Goal: Transaction & Acquisition: Purchase product/service

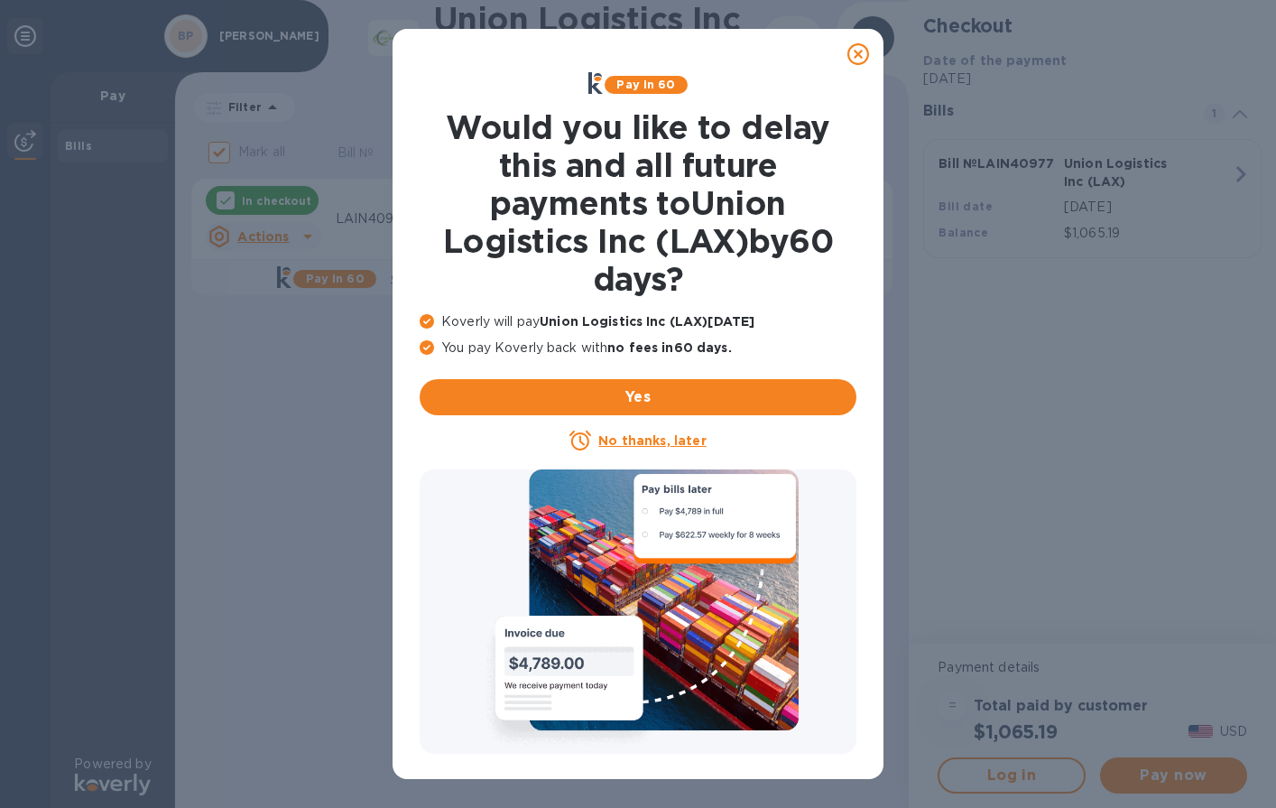
click at [654, 440] on u "No thanks, later" at bounding box center [651, 440] width 107 height 14
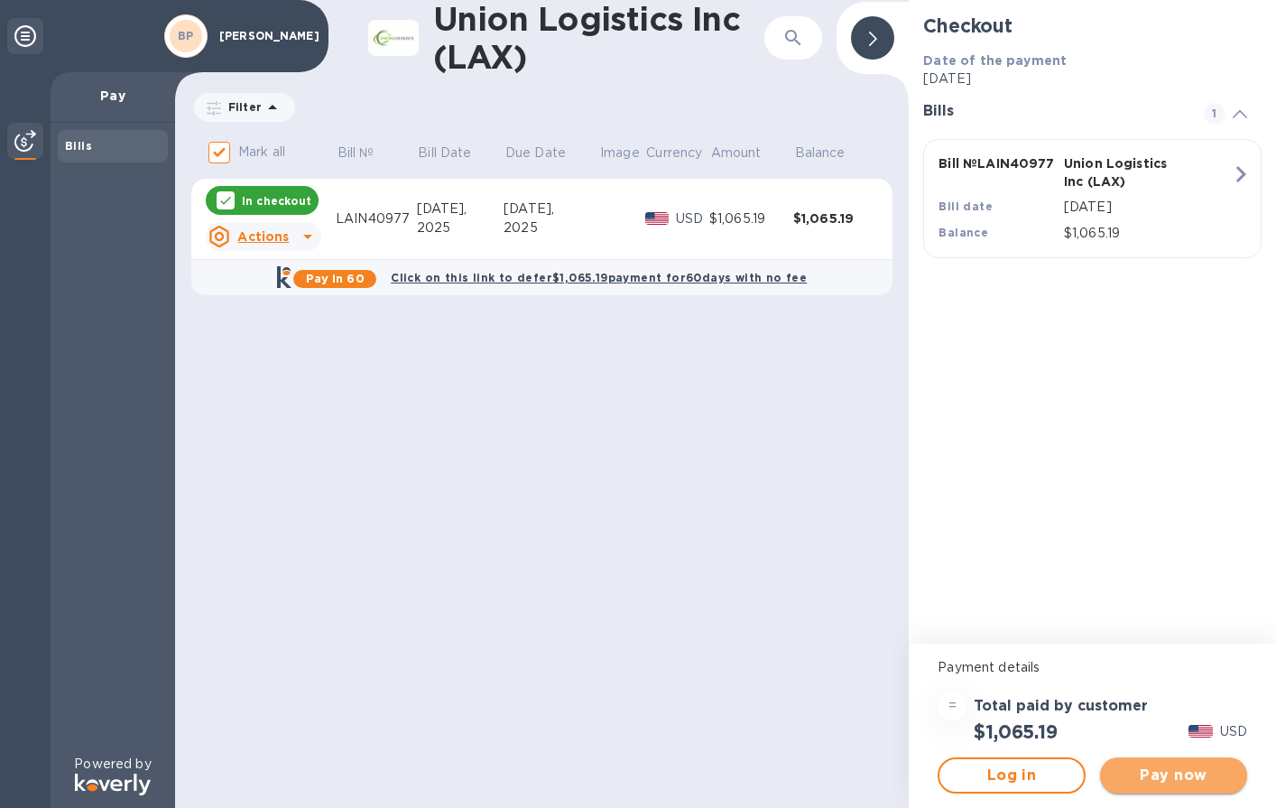
click at [1164, 778] on span "Pay now" at bounding box center [1174, 776] width 118 height 22
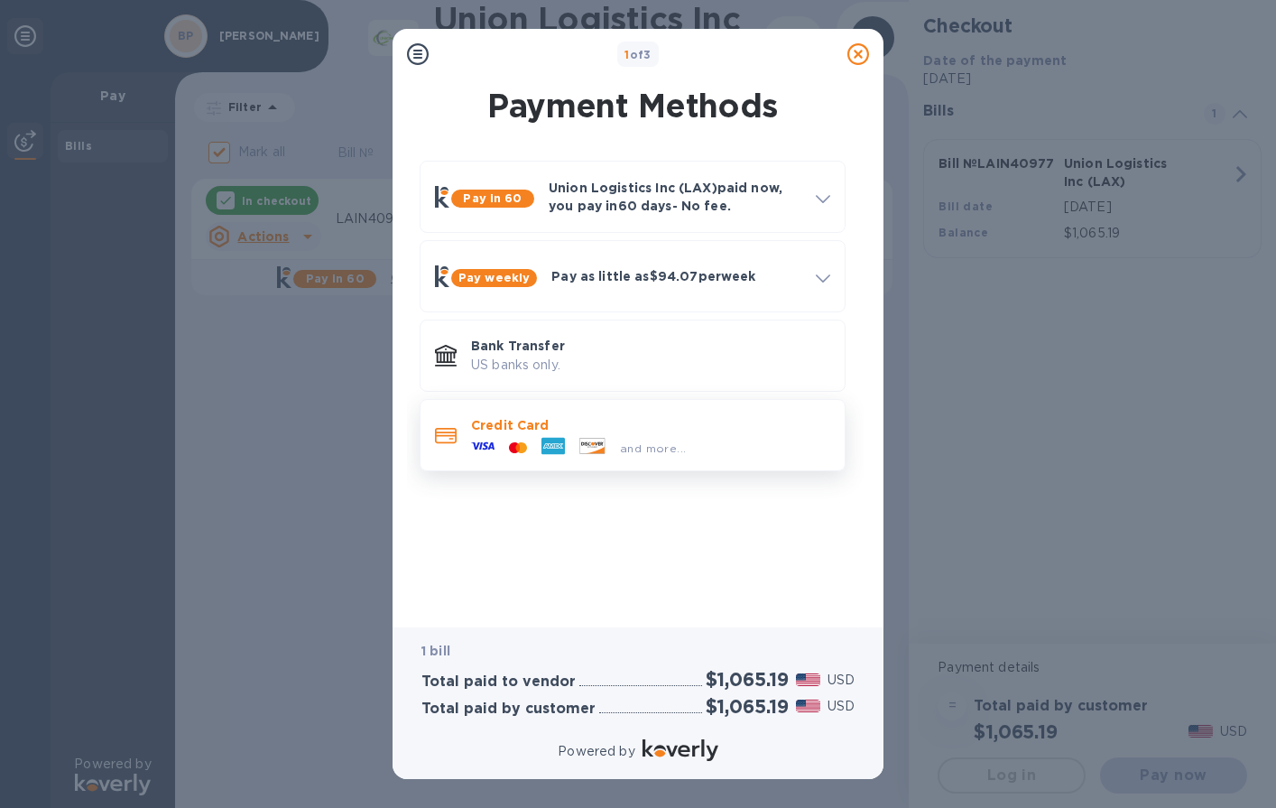
click at [610, 436] on div "and more..." at bounding box center [578, 447] width 229 height 27
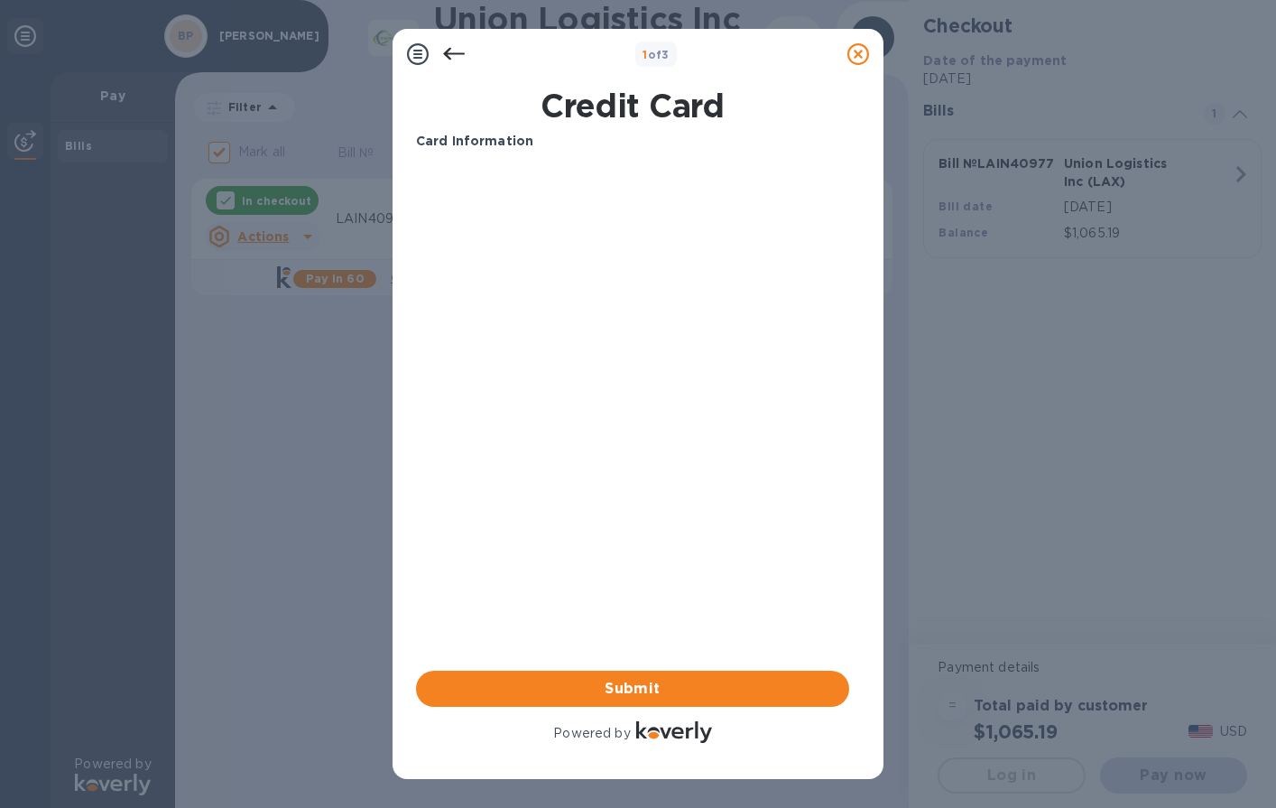
click at [861, 52] on icon at bounding box center [859, 54] width 22 height 22
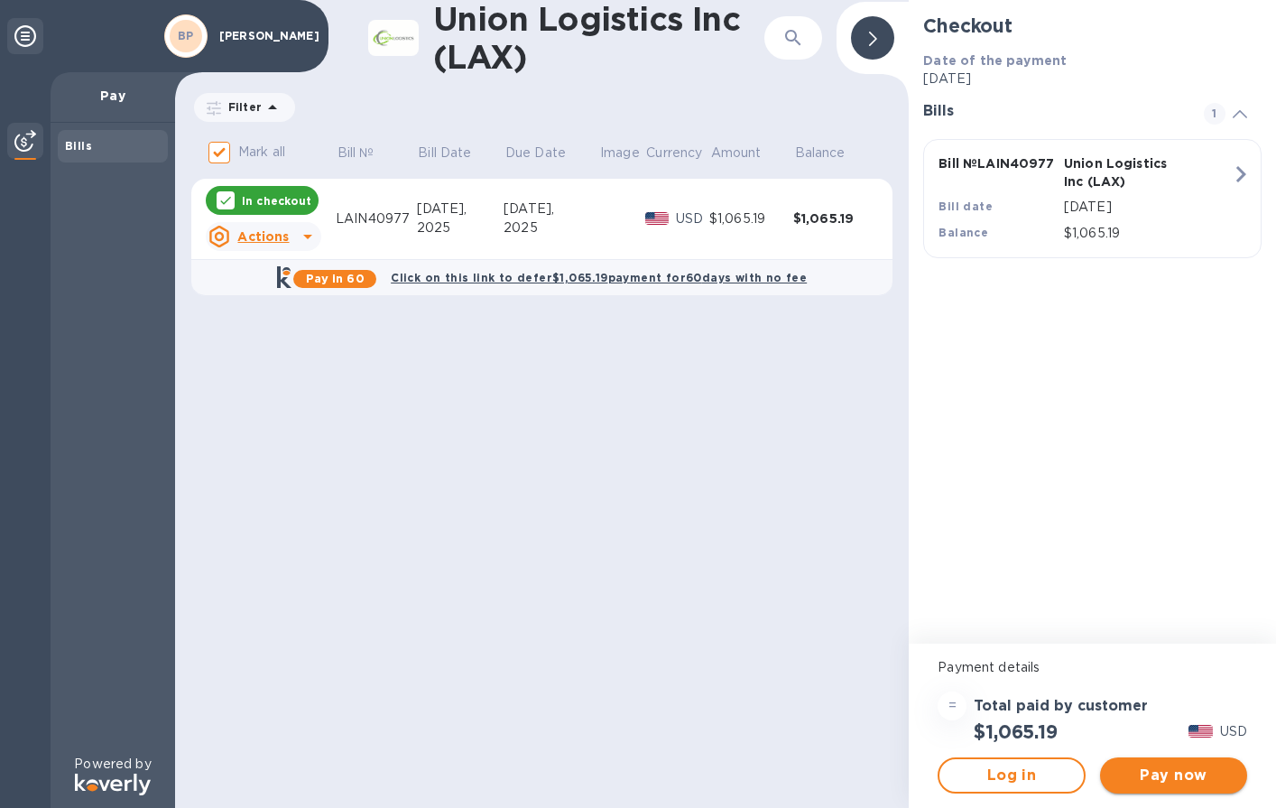
click at [1189, 777] on span "Pay now" at bounding box center [1174, 776] width 118 height 22
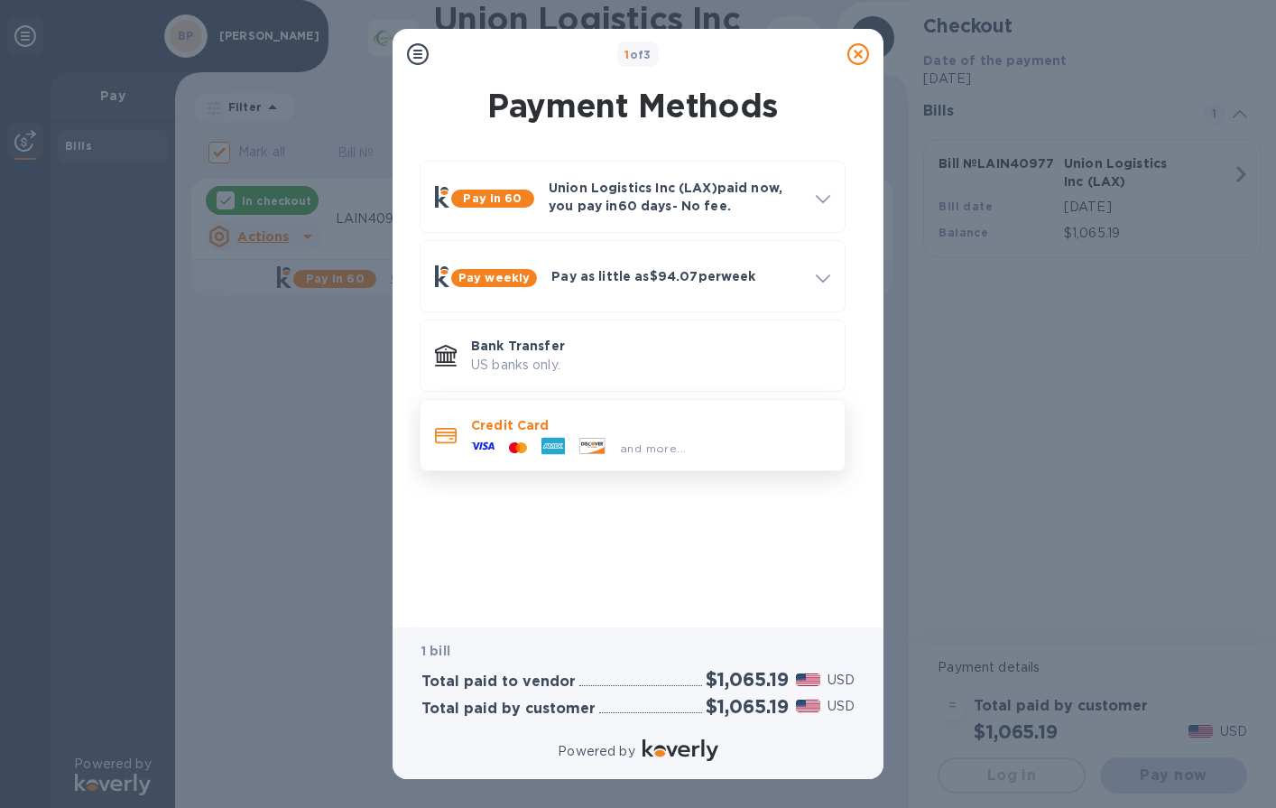
click at [609, 430] on p "Credit Card" at bounding box center [650, 425] width 359 height 18
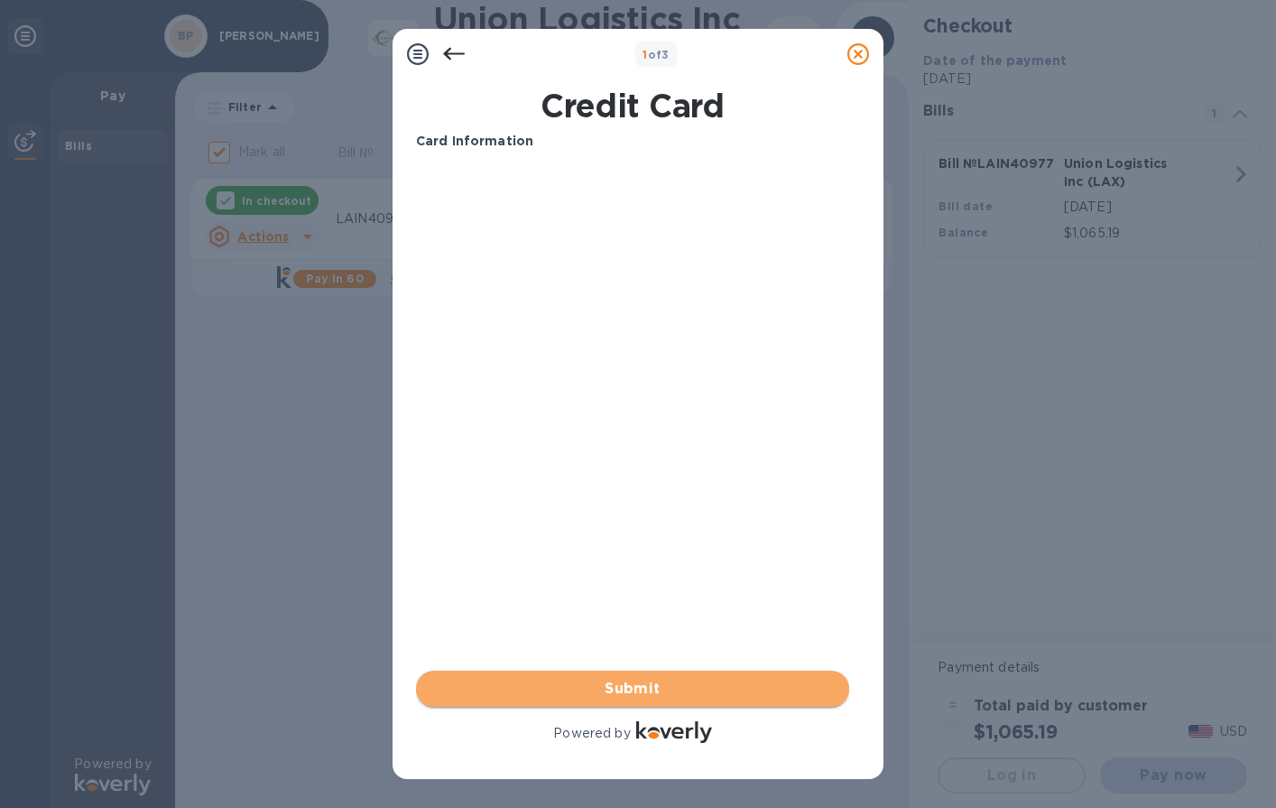
click at [618, 693] on span "Submit" at bounding box center [633, 689] width 404 height 22
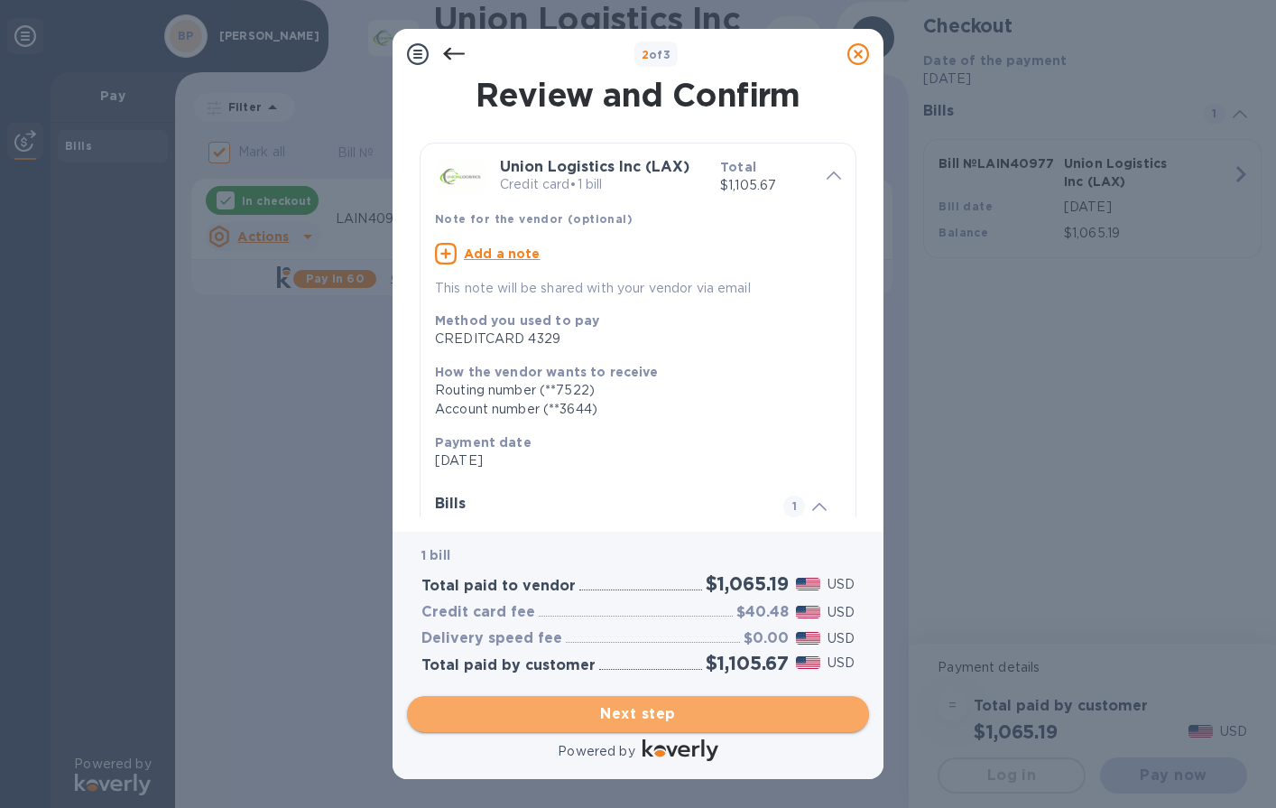
click at [689, 716] on span "Next step" at bounding box center [638, 714] width 433 height 22
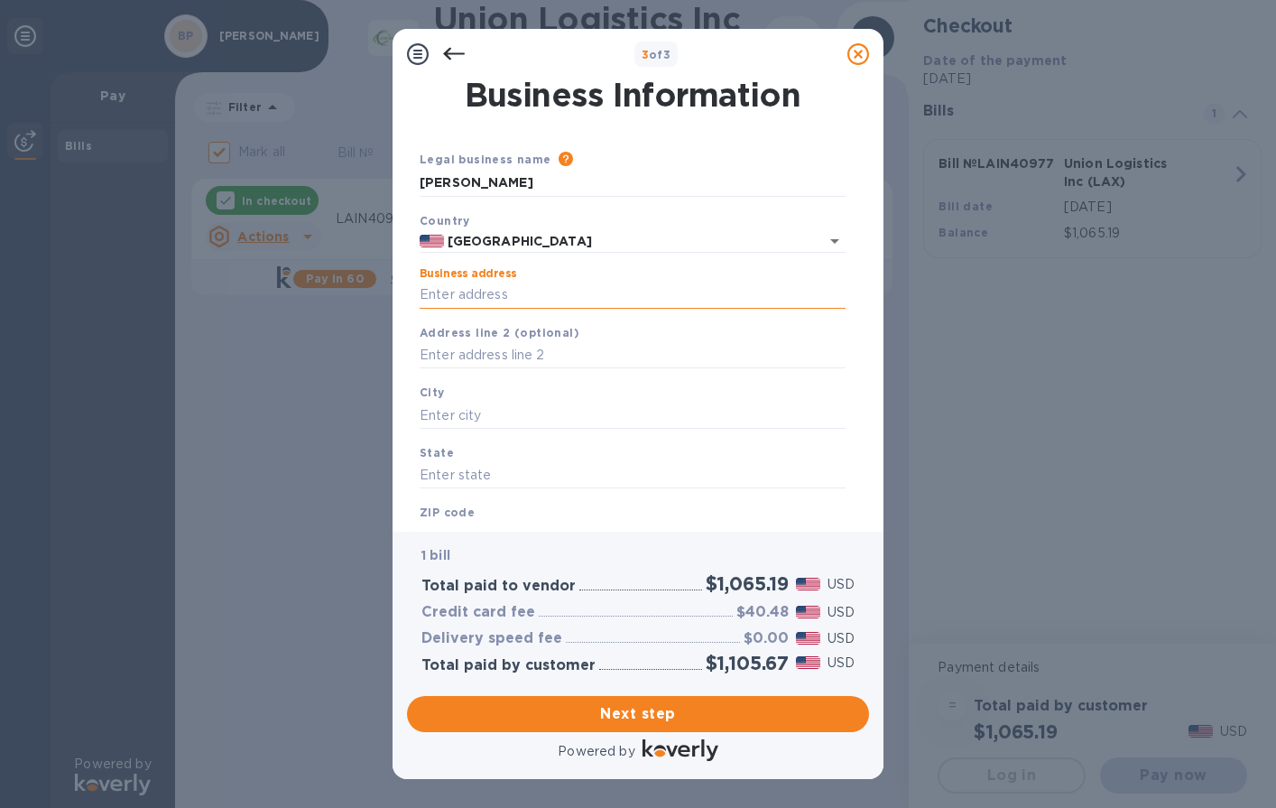
click at [488, 300] on input "Business address" at bounding box center [633, 295] width 426 height 27
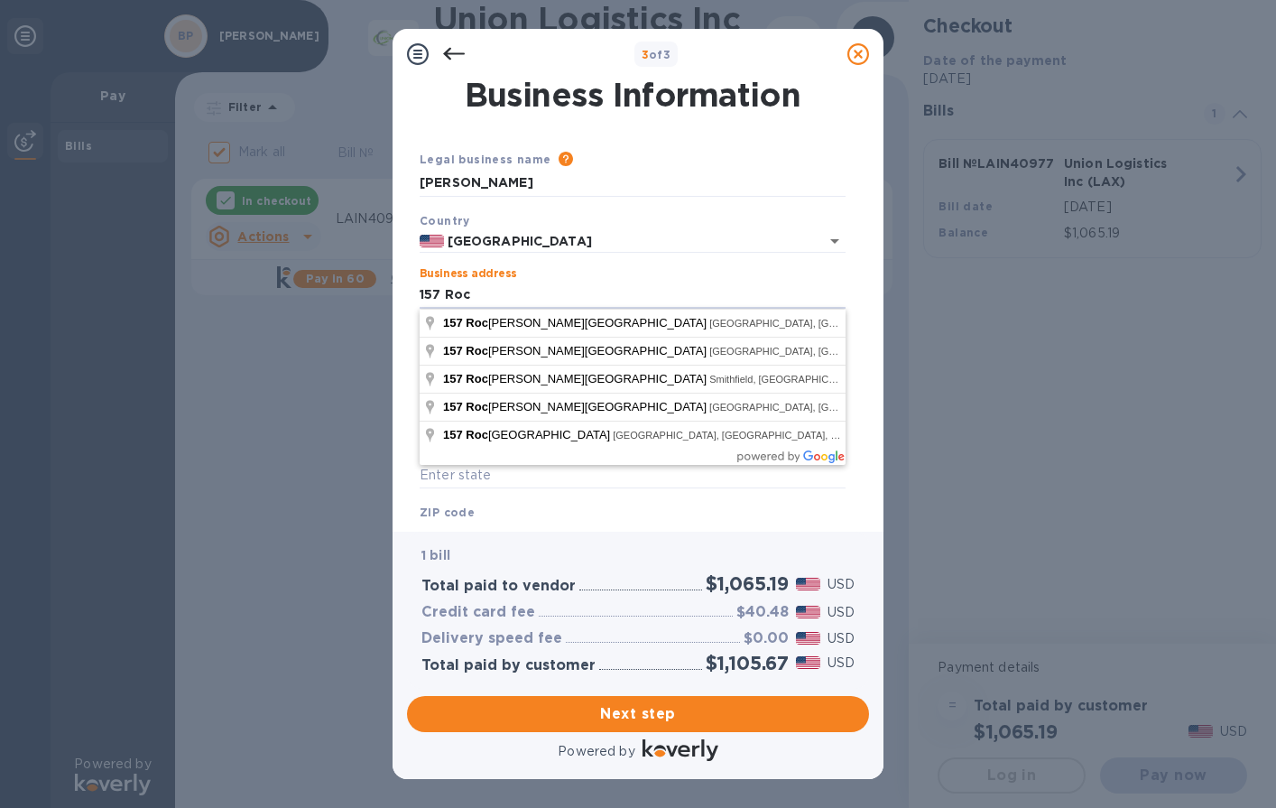
type input "157 Roc"
click at [858, 56] on icon at bounding box center [859, 54] width 22 height 22
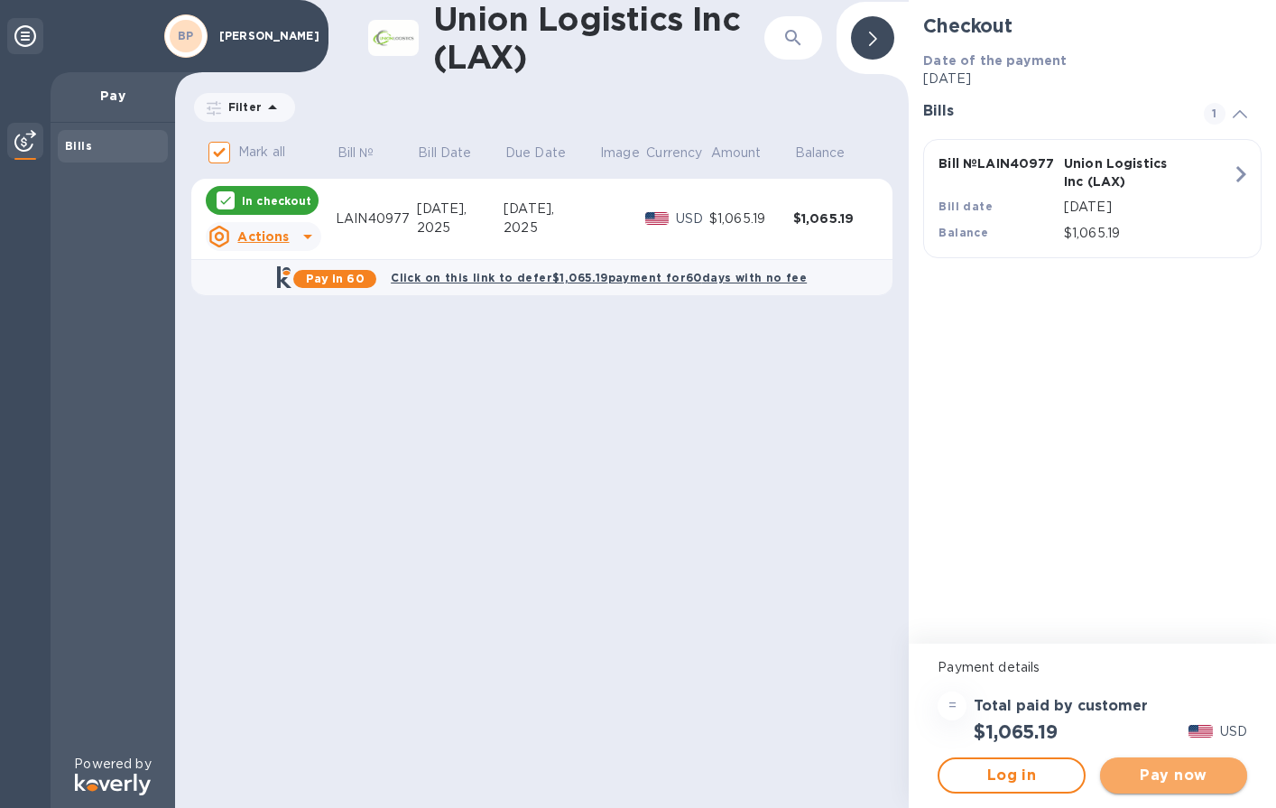
click at [1186, 773] on span "Pay now" at bounding box center [1174, 776] width 118 height 22
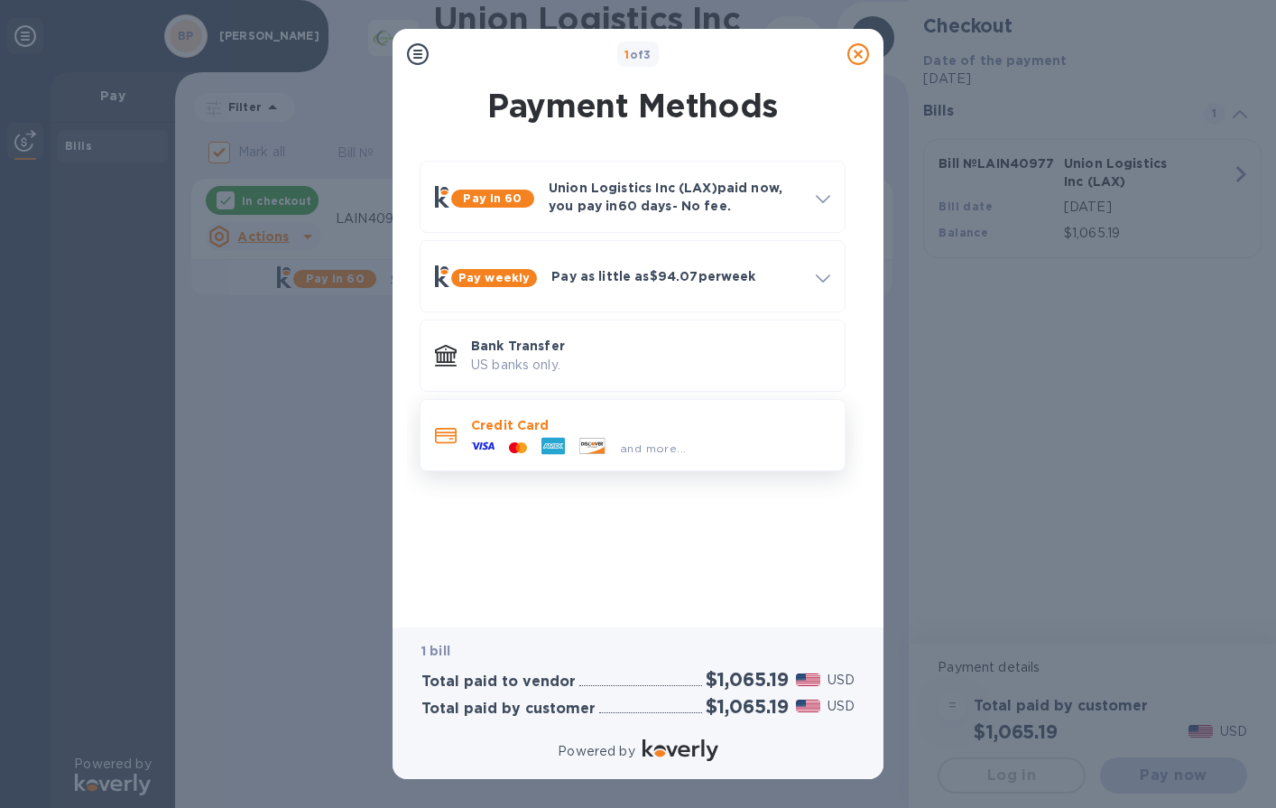
click at [604, 436] on div "and more..." at bounding box center [578, 447] width 229 height 27
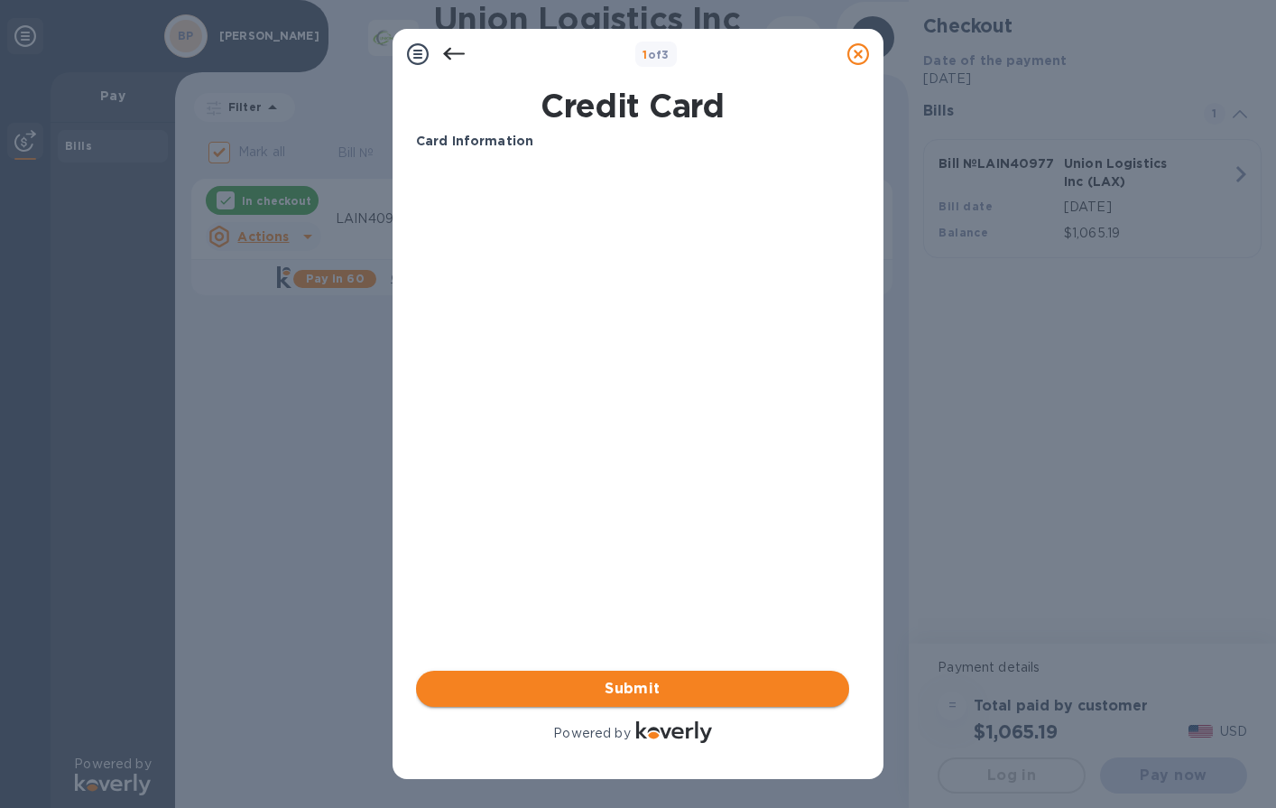
click at [629, 687] on span "Submit" at bounding box center [633, 689] width 404 height 22
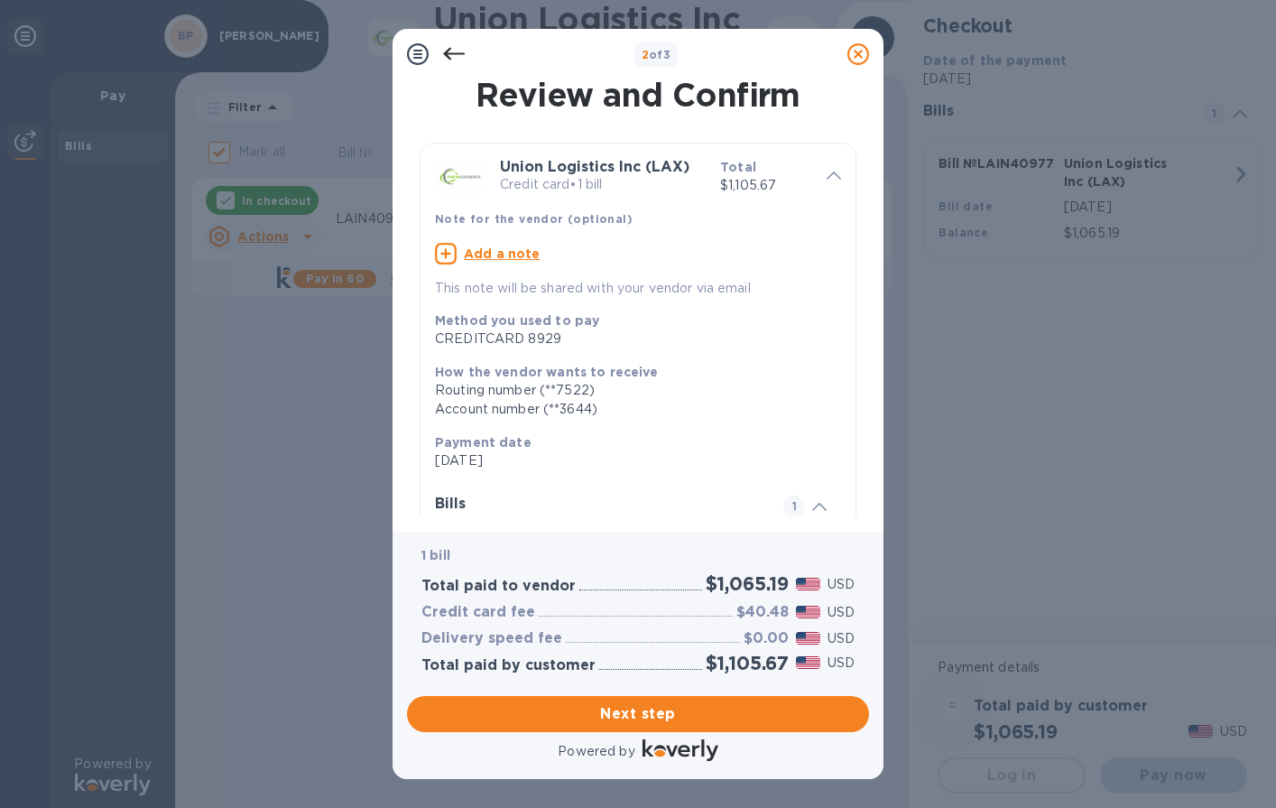
click at [520, 250] on u "Add a note" at bounding box center [502, 253] width 77 height 14
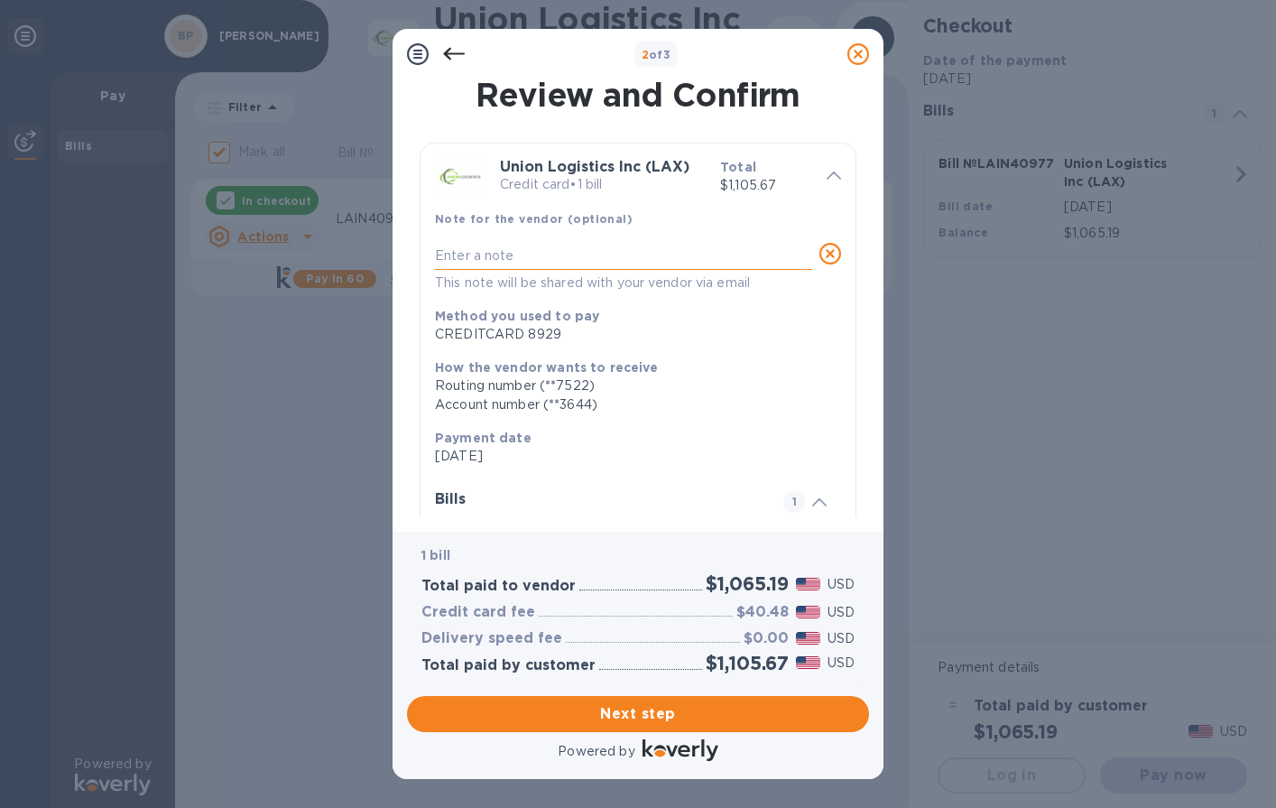
click at [517, 255] on textarea at bounding box center [623, 255] width 377 height 15
type textarea "Custom duty and form fees"
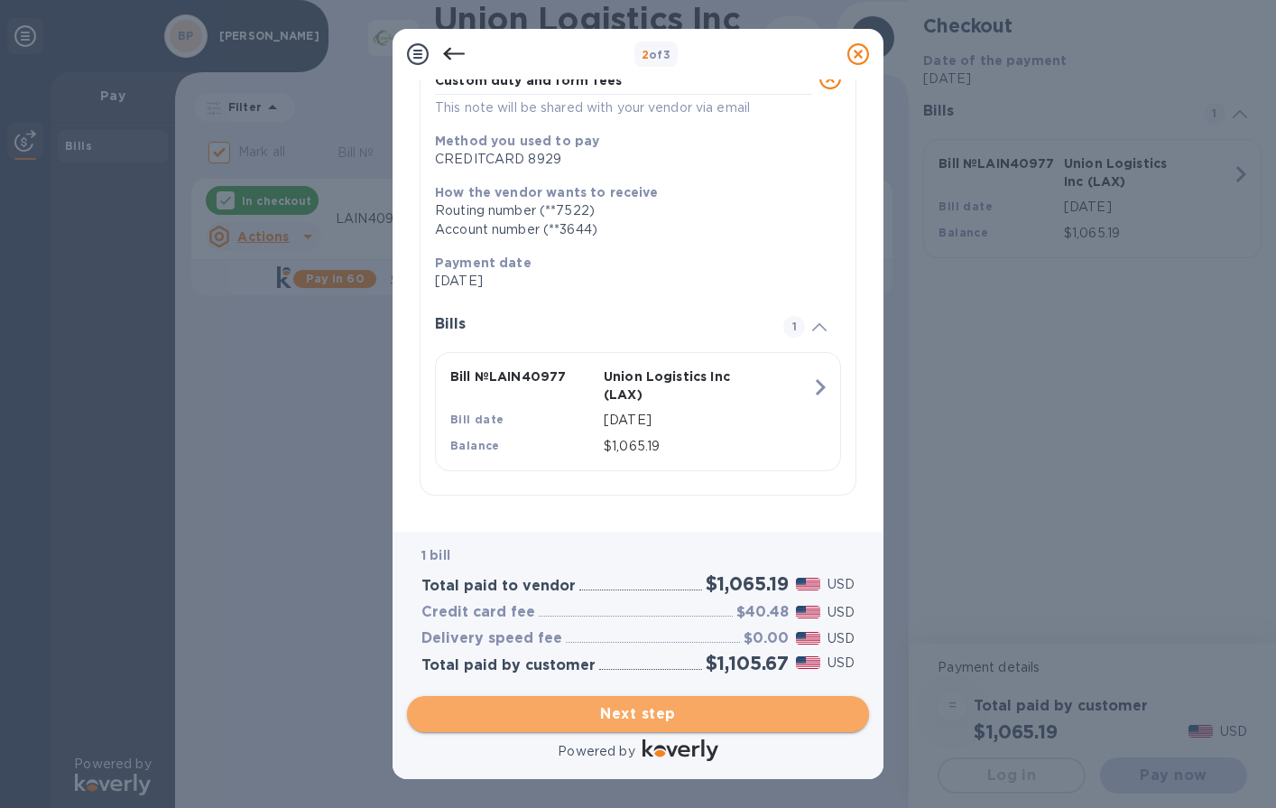
click at [624, 714] on span "Next step" at bounding box center [638, 714] width 433 height 22
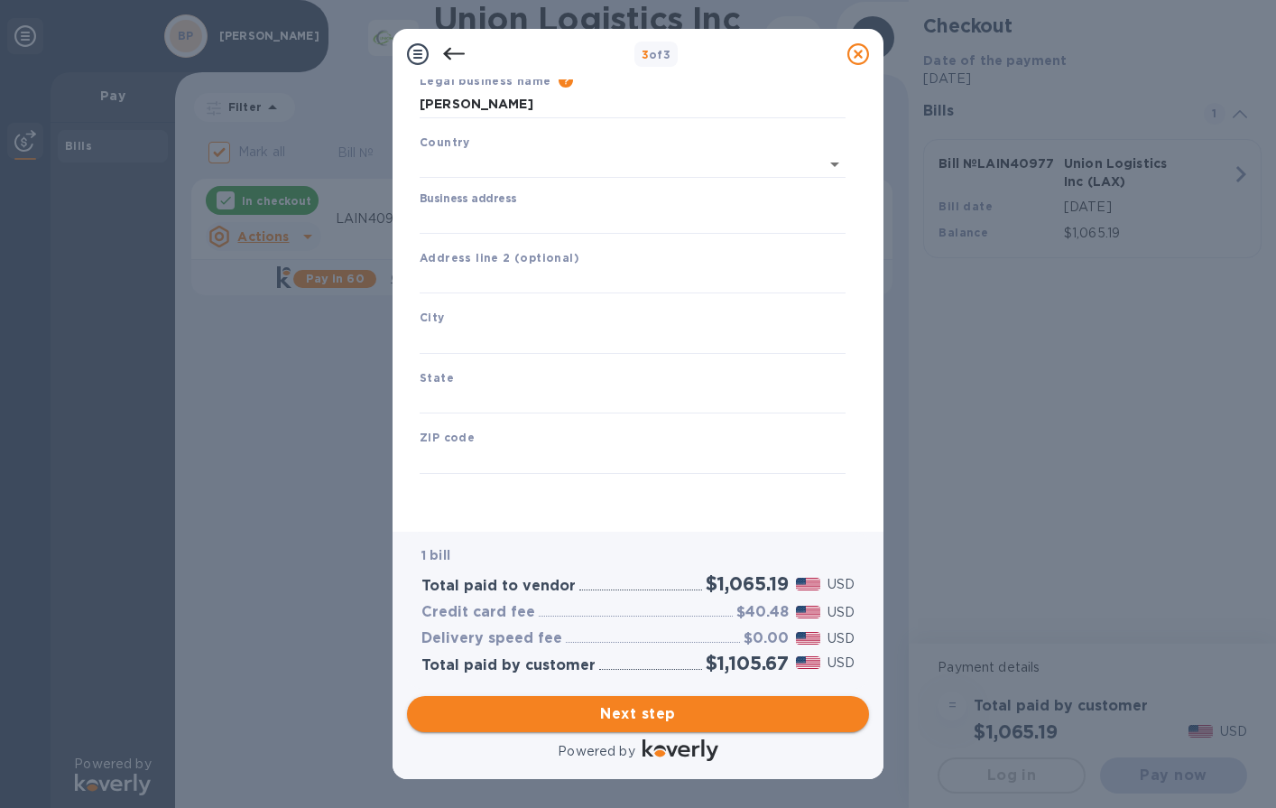
type input "[GEOGRAPHIC_DATA]"
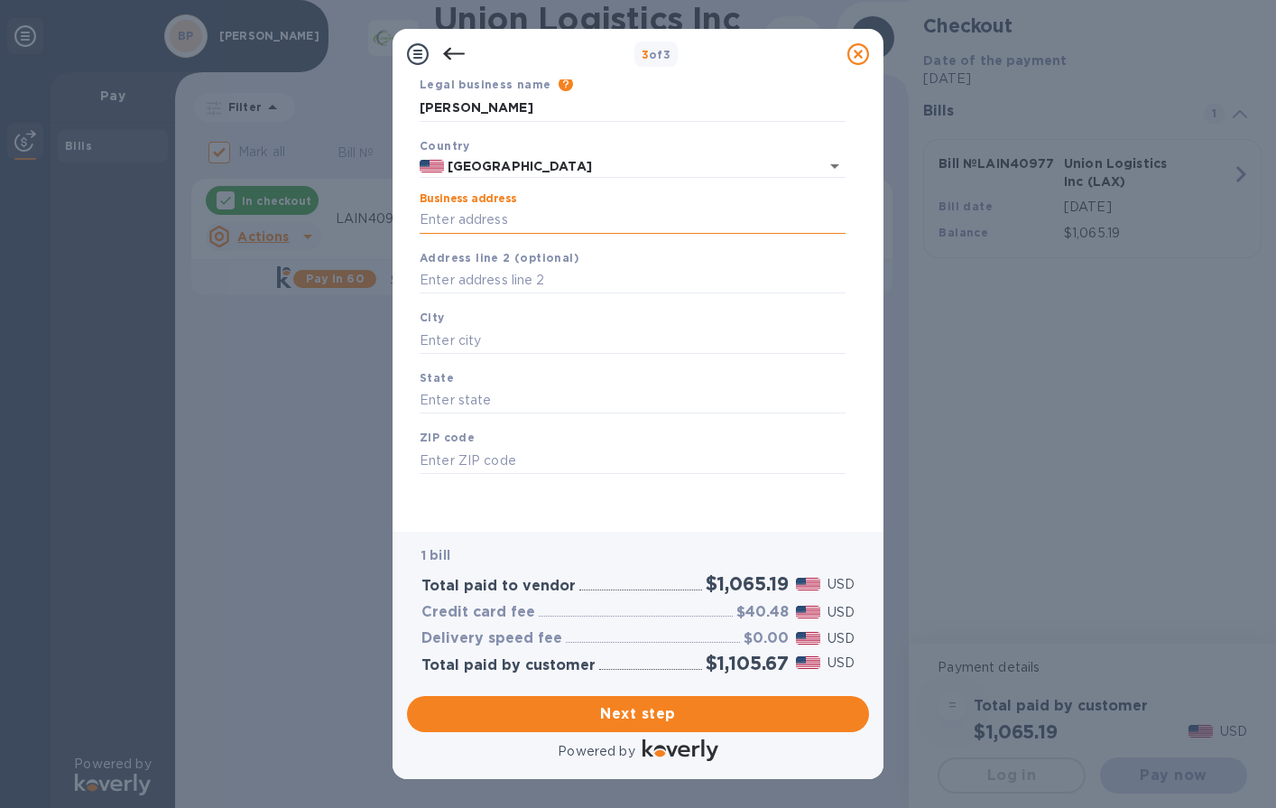
click at [464, 207] on input "Business address" at bounding box center [633, 220] width 426 height 27
type input "[STREET_ADDRESS]"
type input "[PERSON_NAME]"
type input "NH"
type input "03087"
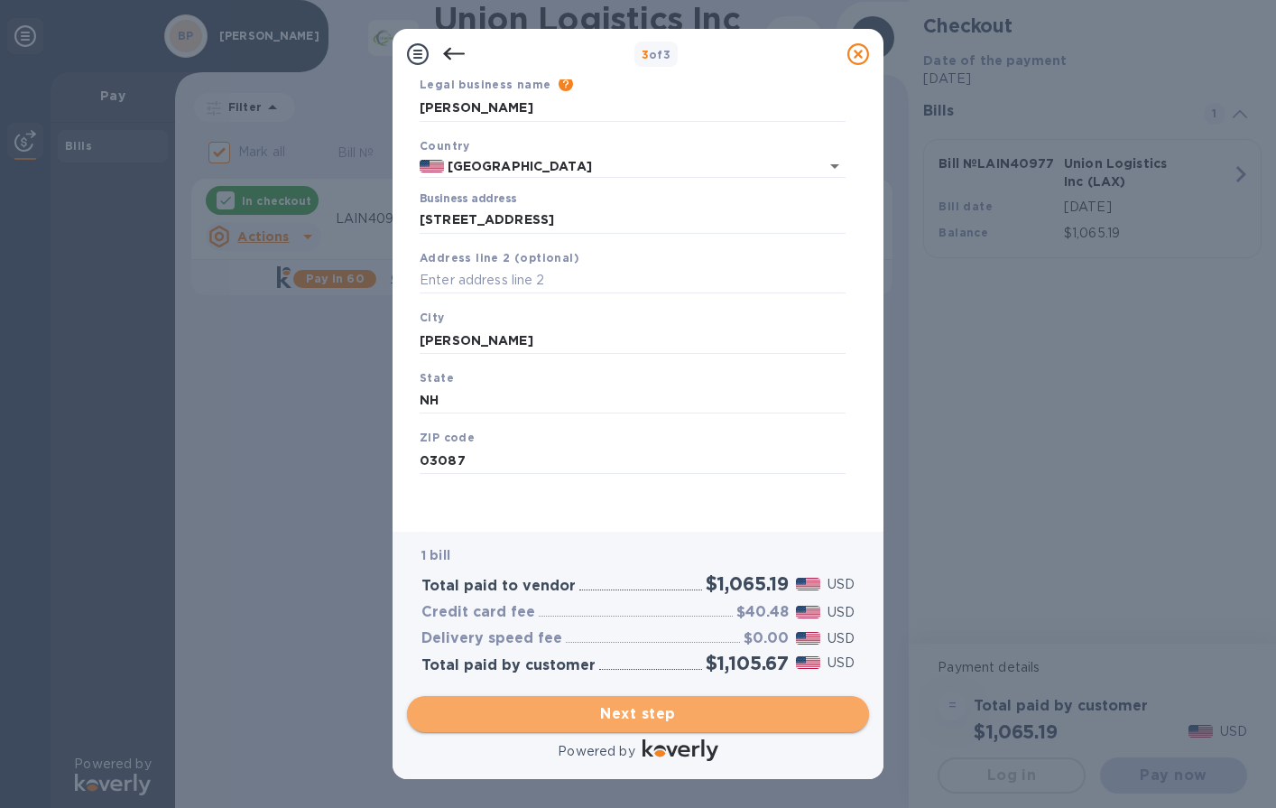
click at [658, 708] on span "Next step" at bounding box center [638, 714] width 433 height 22
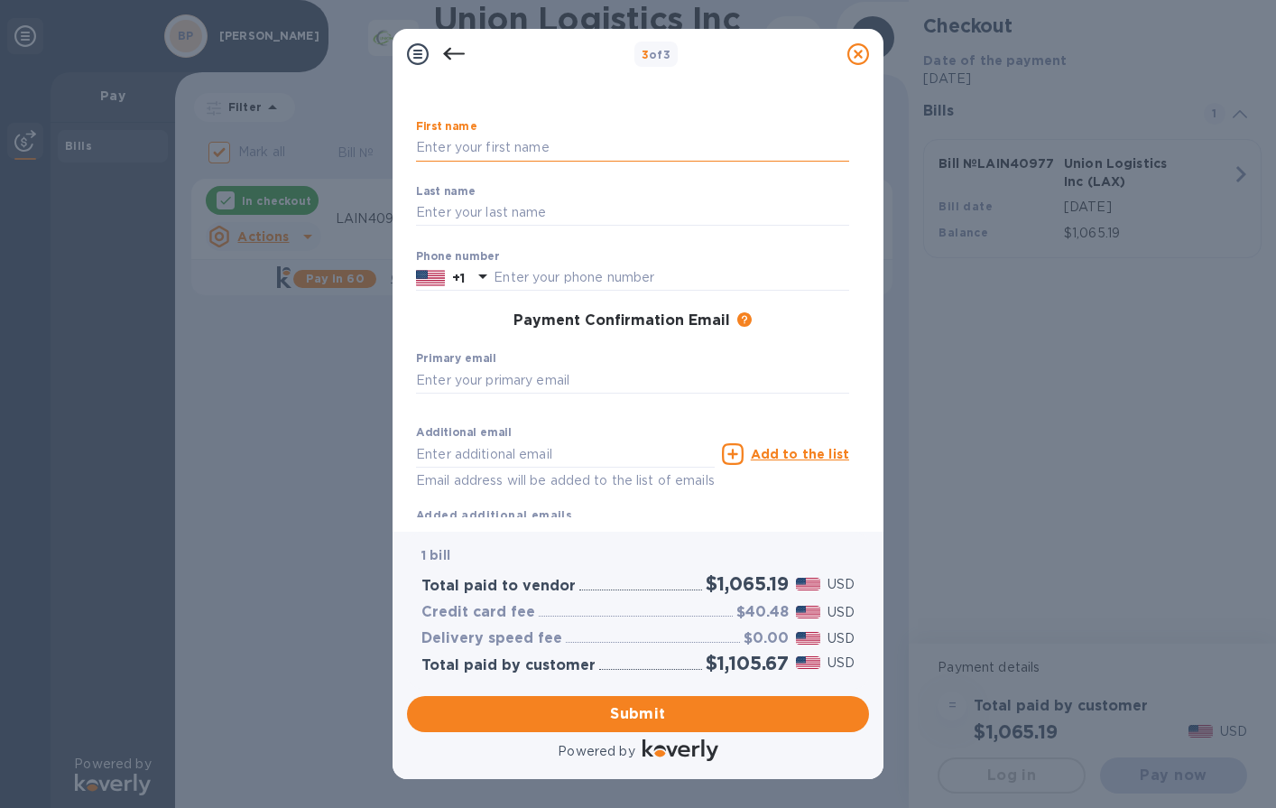
click at [510, 146] on input "text" at bounding box center [632, 148] width 433 height 27
type input "b"
type input "[PERSON_NAME]"
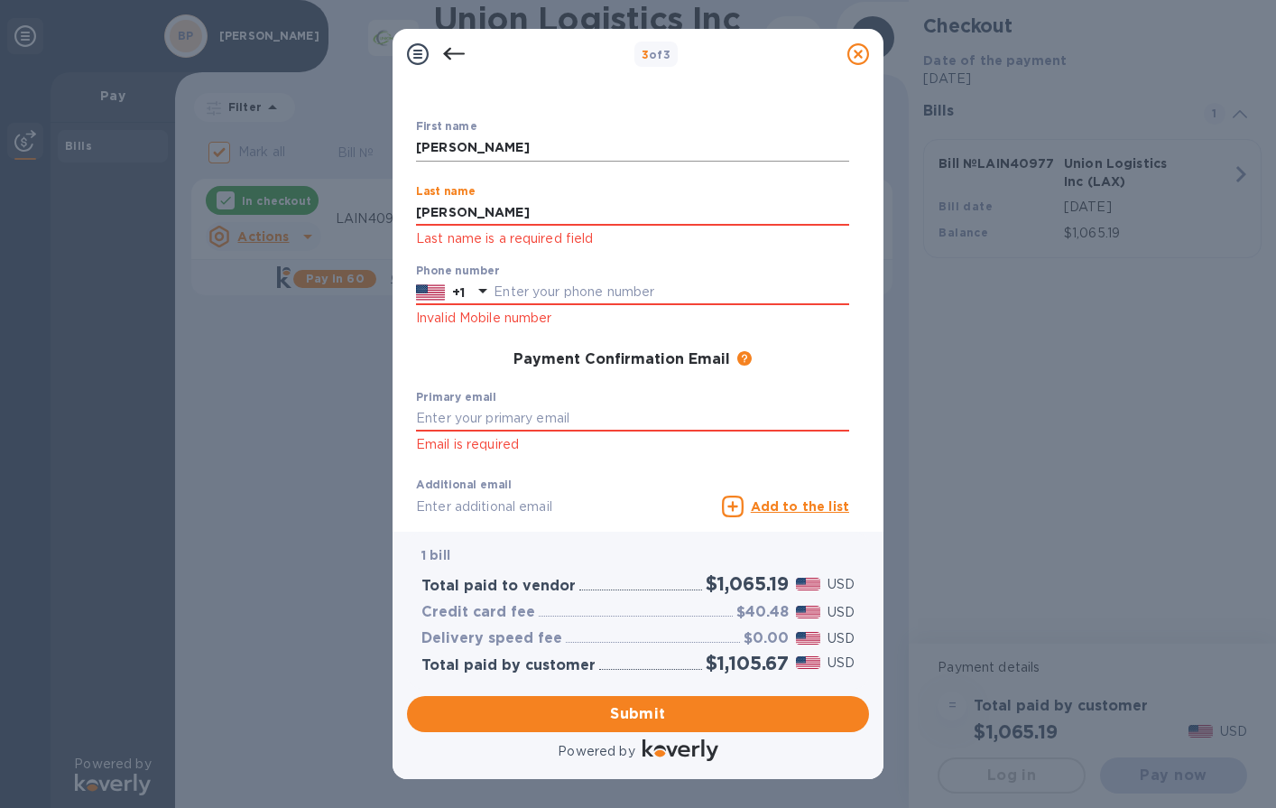
type input "[PERSON_NAME]"
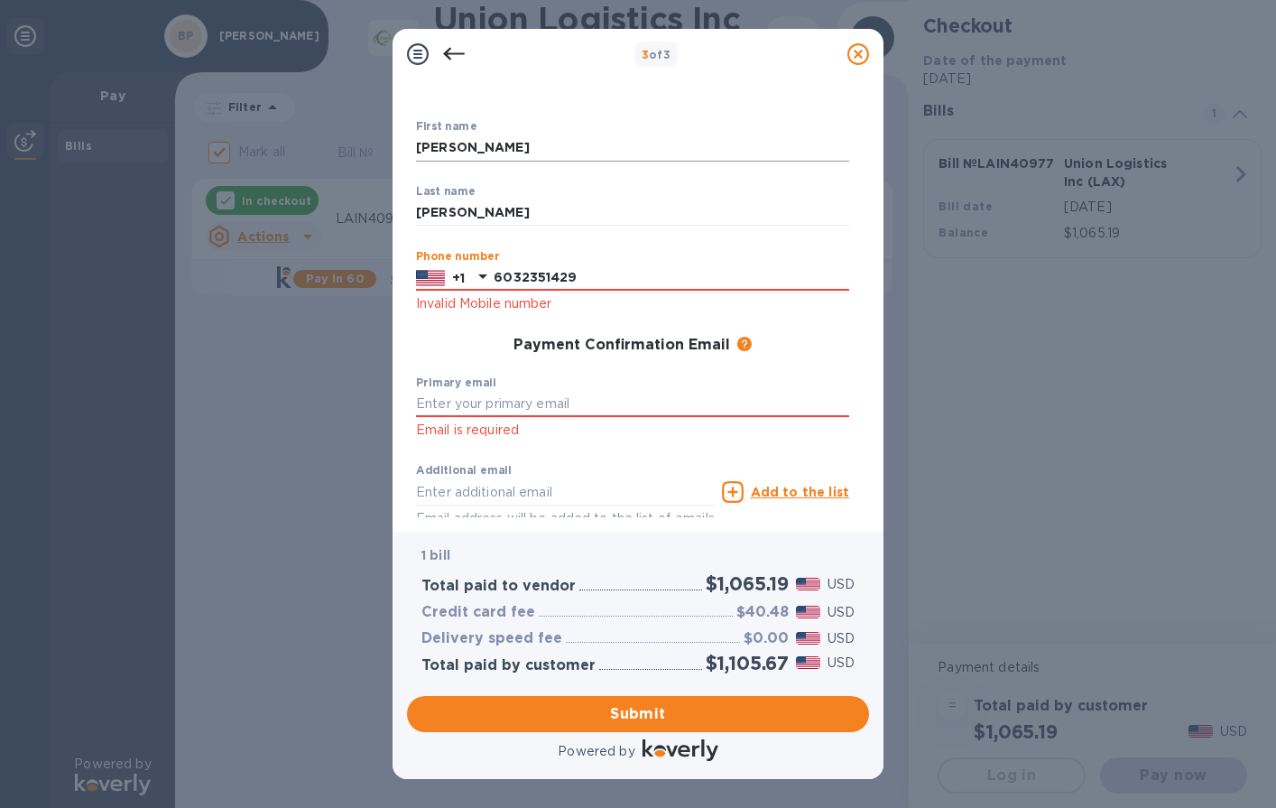
type input "6032351429"
type input "[EMAIL_ADDRESS][DOMAIN_NAME]"
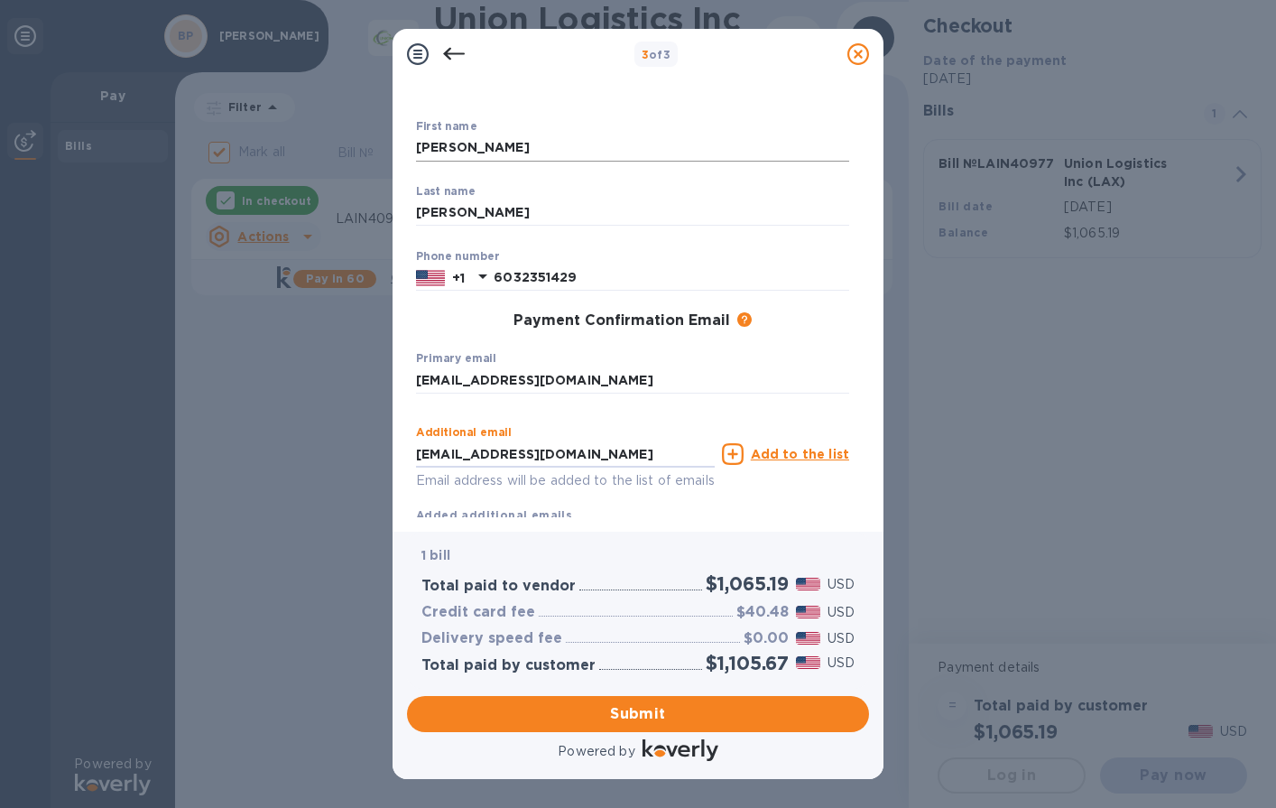
type input "[EMAIL_ADDRESS][DOMAIN_NAME]"
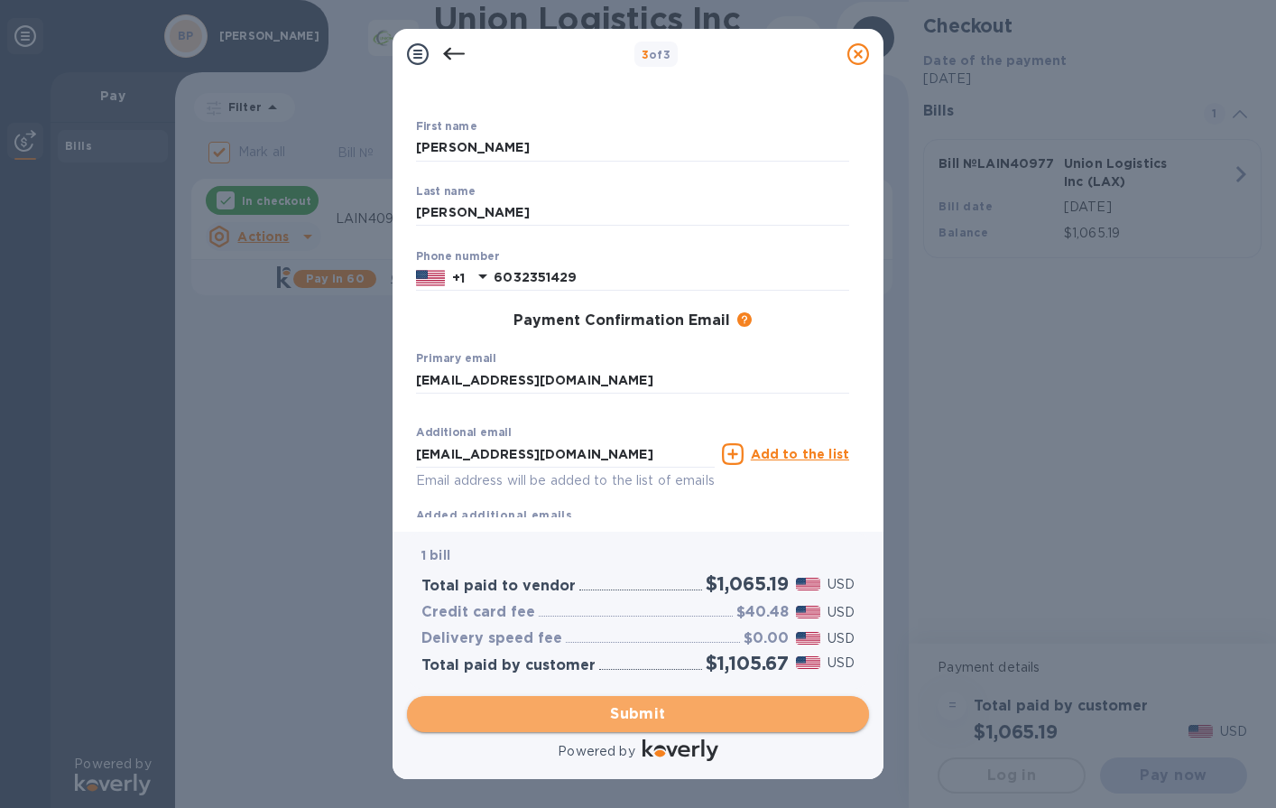
click at [659, 712] on span "Submit" at bounding box center [638, 714] width 433 height 22
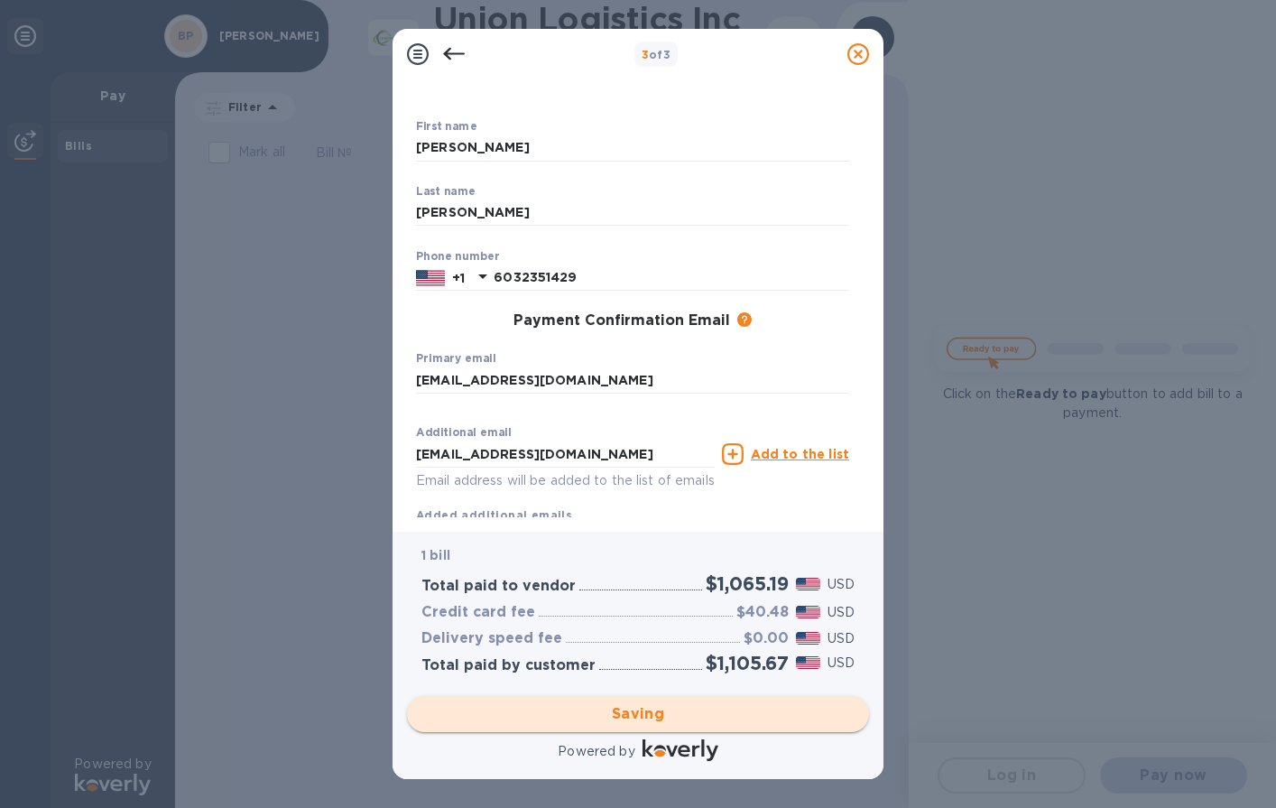
checkbox input "false"
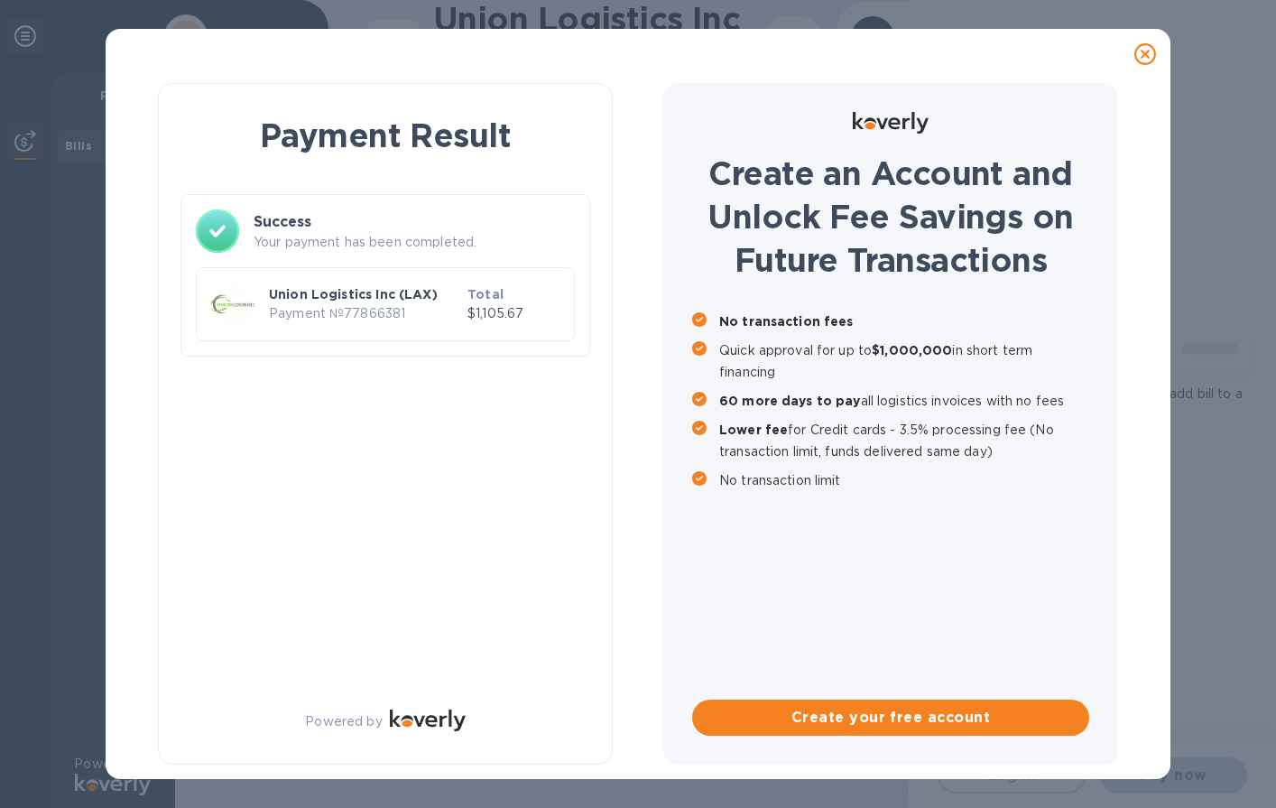
scroll to position [0, 0]
click at [1143, 55] on icon at bounding box center [1146, 54] width 22 height 22
